Goal: Task Accomplishment & Management: Complete application form

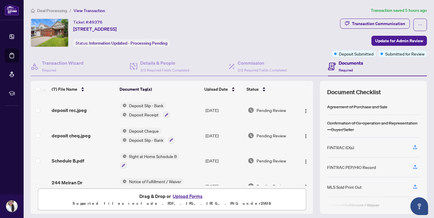
scroll to position [84, 0]
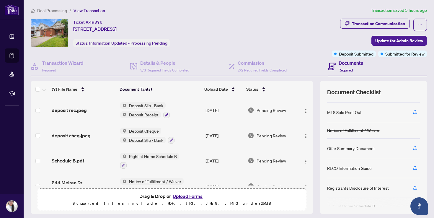
scroll to position [71, 0]
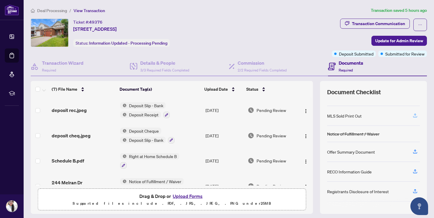
click at [414, 114] on icon "button" at bounding box center [414, 115] width 5 height 5
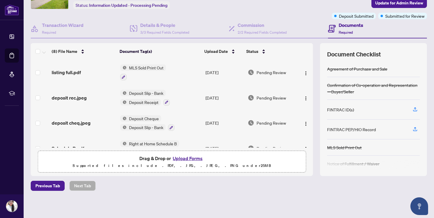
scroll to position [0, 0]
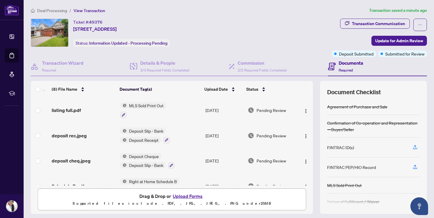
click at [43, 12] on span "Deal Processing" at bounding box center [52, 10] width 30 height 5
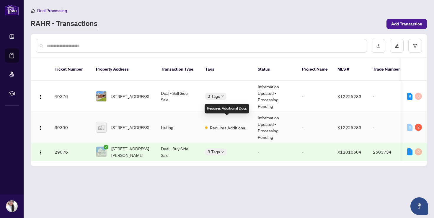
click at [229, 124] on span "Requires Additional Docs" at bounding box center [229, 127] width 38 height 6
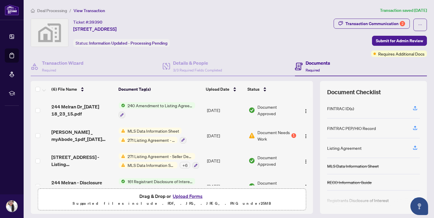
click at [288, 135] on div "Document Needs Work 1" at bounding box center [272, 135] width 47 height 13
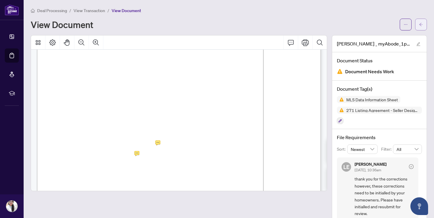
click at [422, 26] on span "button" at bounding box center [421, 24] width 4 height 9
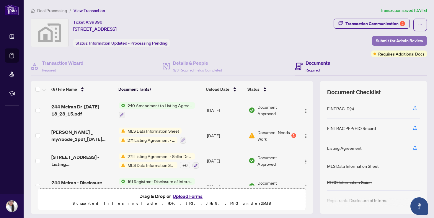
click at [393, 40] on span "Submit for Admin Review" at bounding box center [399, 40] width 47 height 9
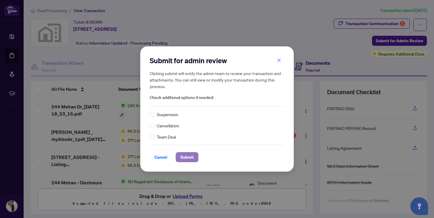
click at [185, 158] on span "Submit" at bounding box center [186, 156] width 13 height 9
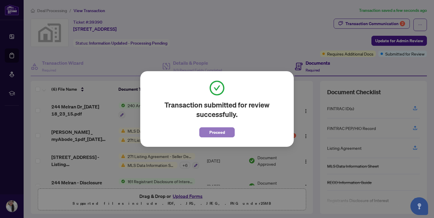
click at [224, 133] on span "Proceed" at bounding box center [217, 132] width 16 height 9
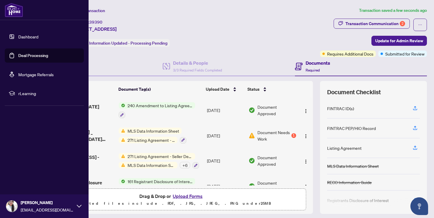
click at [42, 56] on link "Deal Processing" at bounding box center [33, 55] width 30 height 5
